Goal: Information Seeking & Learning: Learn about a topic

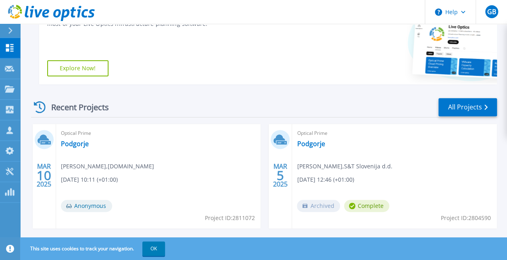
scroll to position [161, 0]
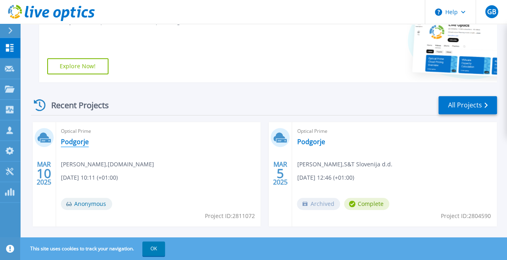
click at [78, 142] on link "Podgorje" at bounding box center [75, 142] width 28 height 8
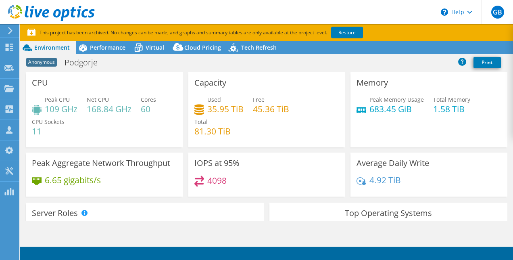
select select "EULondon"
select select "EUR"
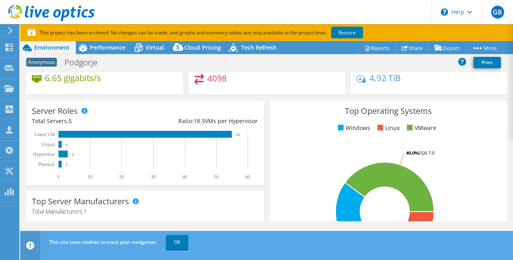
scroll to position [121, 0]
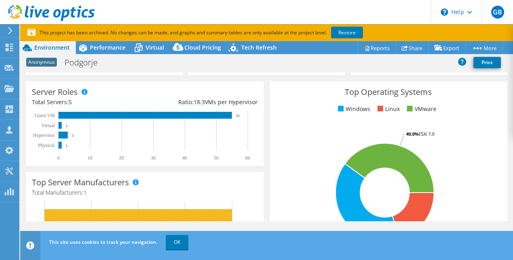
click at [174, 239] on link "OK" at bounding box center [177, 242] width 23 height 15
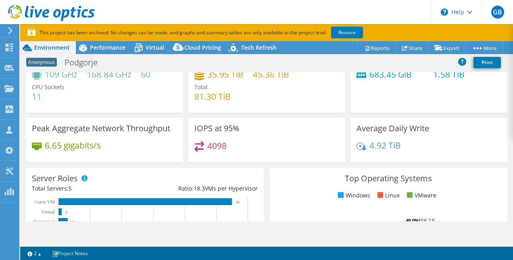
scroll to position [40, 0]
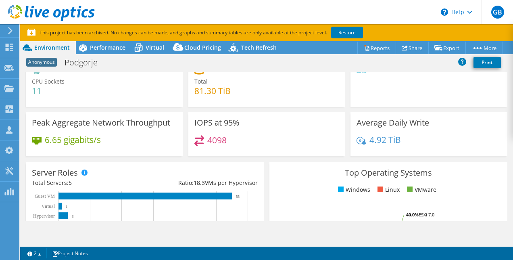
click at [89, 50] on icon at bounding box center [83, 48] width 14 height 14
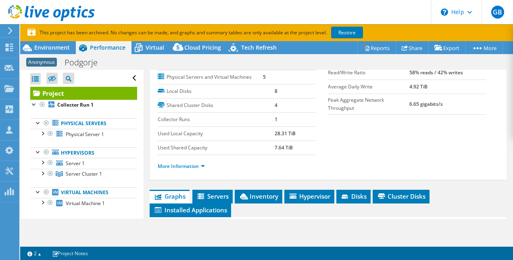
scroll to position [121, 0]
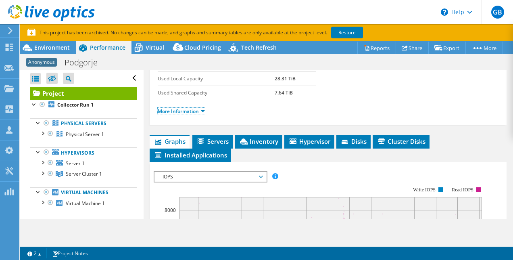
click at [203, 115] on link "More Information" at bounding box center [181, 111] width 47 height 7
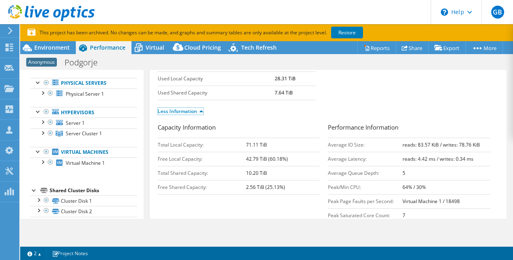
scroll to position [0, 0]
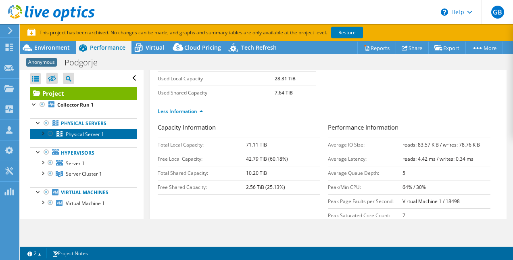
click at [94, 131] on span "Physical Server 1" at bounding box center [85, 134] width 38 height 7
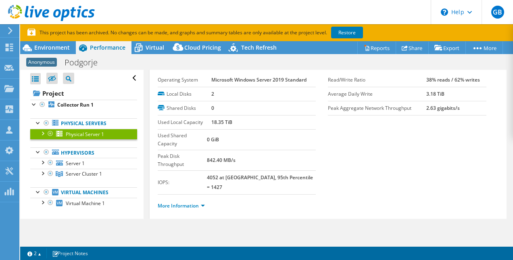
scroll to position [11, 0]
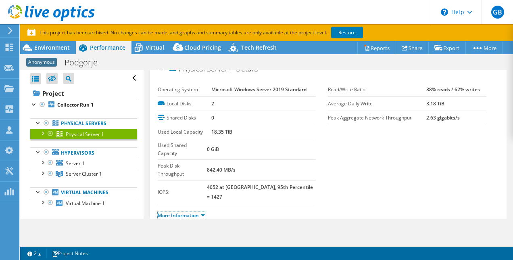
click at [203, 212] on link "More Information" at bounding box center [181, 215] width 47 height 7
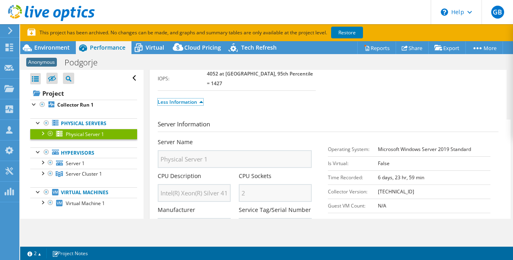
scroll to position [95, 0]
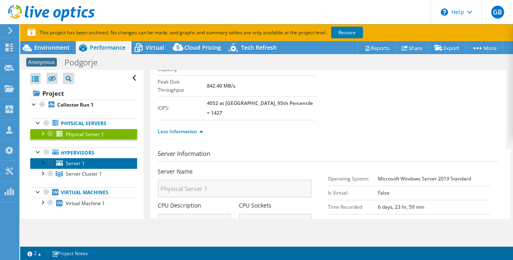
click at [96, 160] on link "Server 1" at bounding box center [83, 163] width 107 height 10
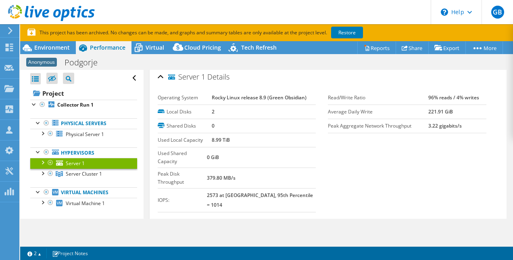
scroll to position [0, 0]
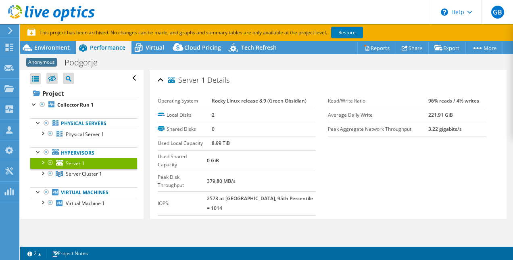
click at [43, 172] on div at bounding box center [42, 173] width 8 height 8
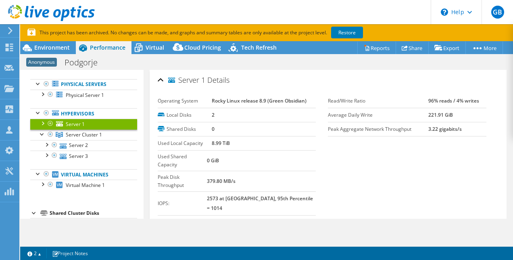
scroll to position [40, 0]
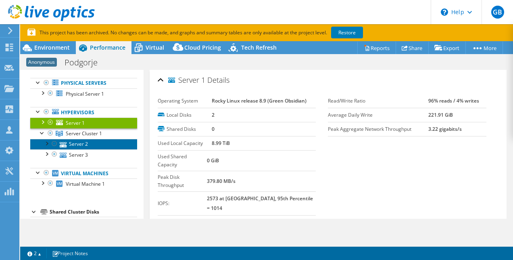
click at [84, 142] on link "Server 2" at bounding box center [83, 144] width 107 height 10
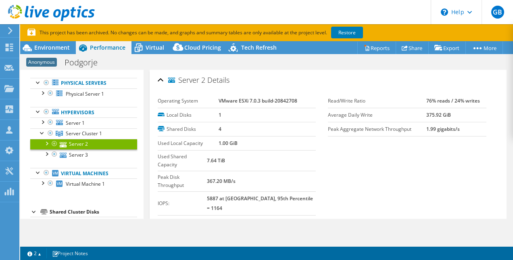
click at [203, 223] on link "More Information" at bounding box center [181, 226] width 47 height 7
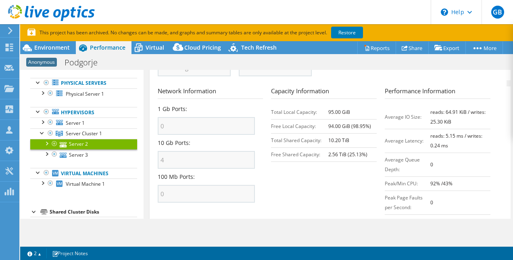
scroll to position [378, 0]
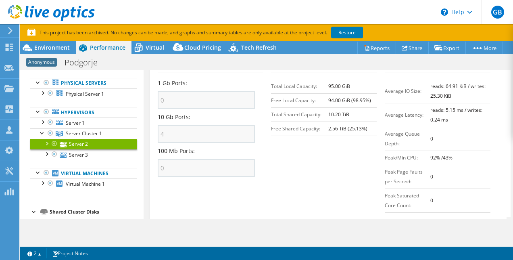
click at [343, 112] on div "Capacity Information Total Local Capacity: 95.00 GiB Free Local Capacity: 94.00…" at bounding box center [328, 101] width 114 height 80
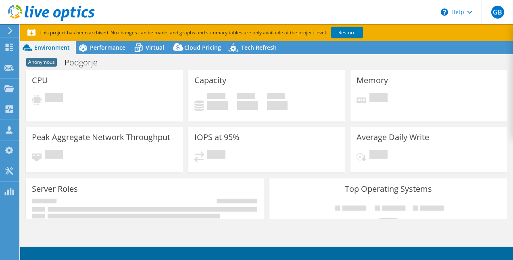
select select "EULondon"
select select "EUR"
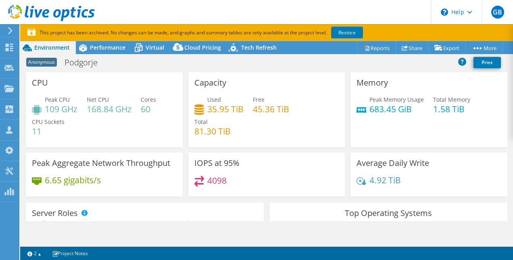
click at [111, 48] on span "Performance" at bounding box center [108, 48] width 36 height 8
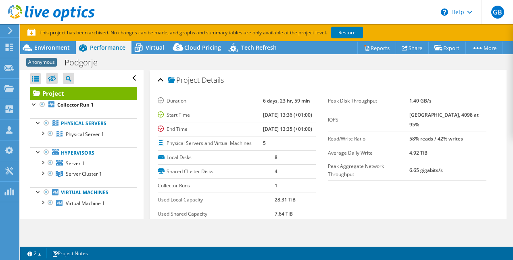
click at [53, 50] on span "Environment" at bounding box center [52, 48] width 36 height 8
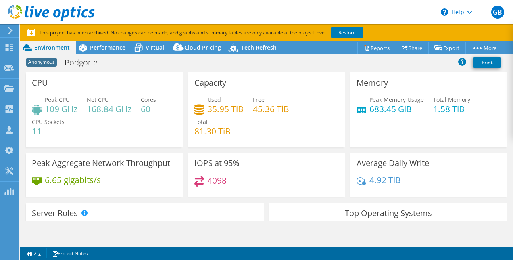
click at [114, 46] on span "Performance" at bounding box center [108, 48] width 36 height 8
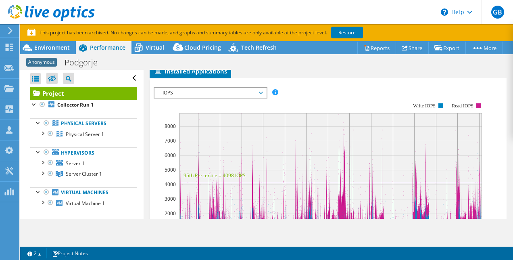
scroll to position [202, 0]
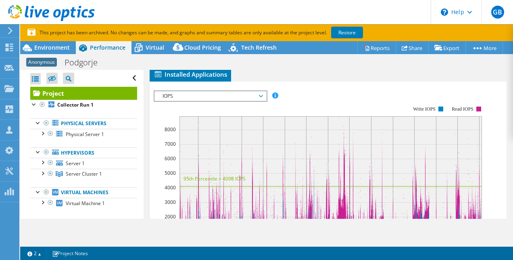
click at [203, 101] on span "IOPS" at bounding box center [211, 96] width 104 height 10
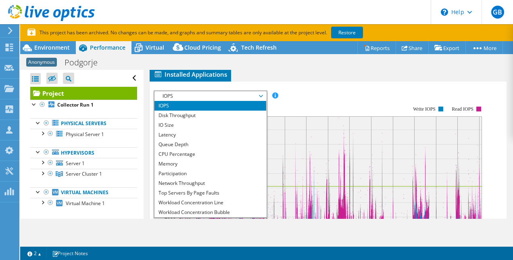
scroll to position [242, 0]
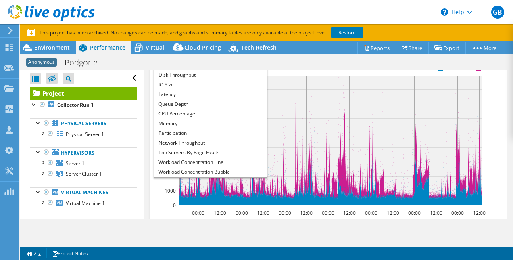
click at [203, 119] on li "CPU Percentage" at bounding box center [211, 114] width 112 height 10
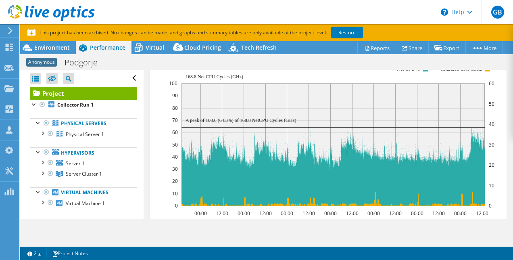
scroll to position [202, 0]
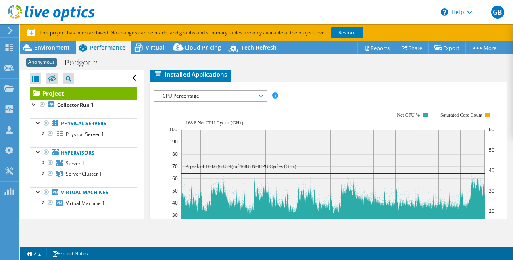
click at [209, 101] on span "CPU Percentage" at bounding box center [211, 96] width 104 height 10
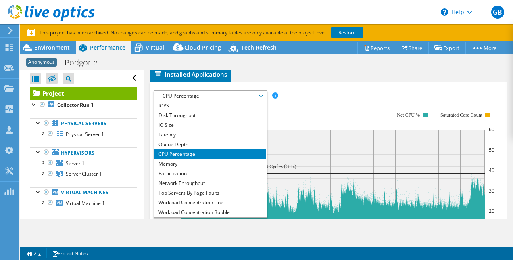
click at [182, 169] on li "Memory" at bounding box center [211, 164] width 112 height 10
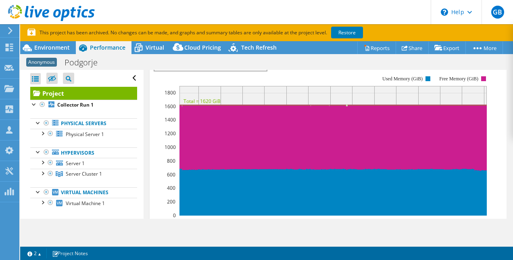
scroll to position [242, 0]
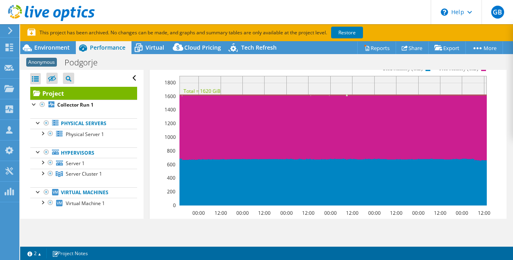
click at [216, 61] on span "Memory" at bounding box center [211, 56] width 104 height 10
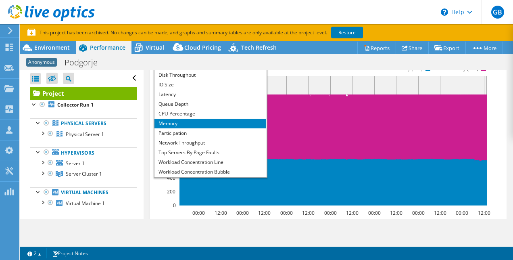
click at [194, 119] on li "CPU Percentage" at bounding box center [211, 114] width 112 height 10
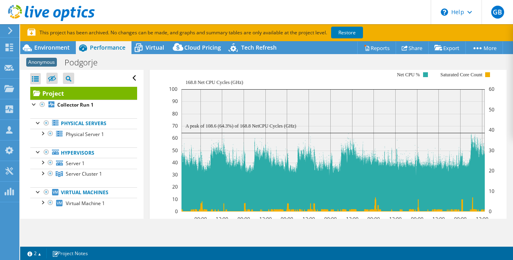
click at [346, 86] on div at bounding box center [328, 184] width 349 height 268
